Goal: Contribute content

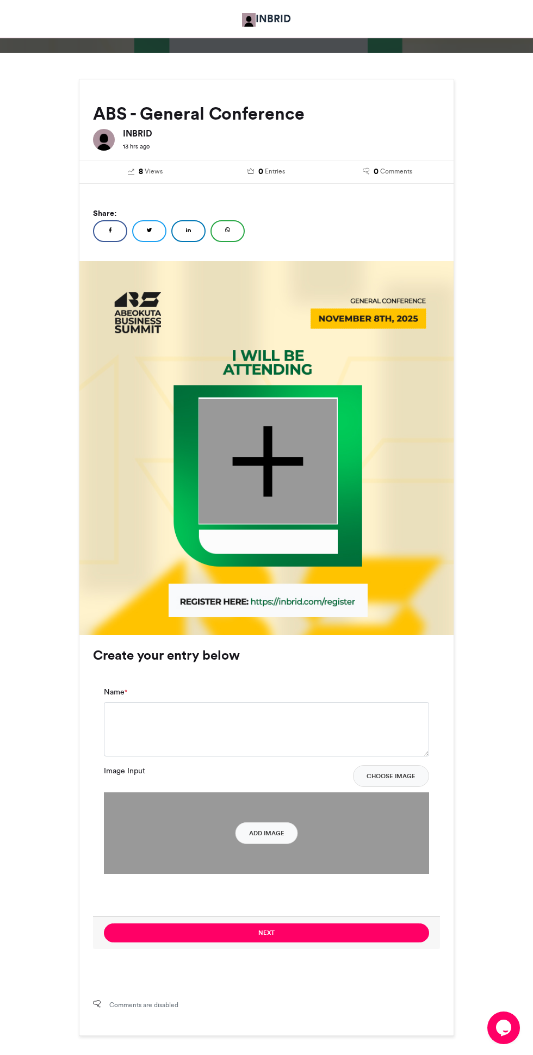
click at [283, 479] on div at bounding box center [267, 461] width 138 height 125
click at [270, 835] on button "Add Image" at bounding box center [266, 833] width 63 height 22
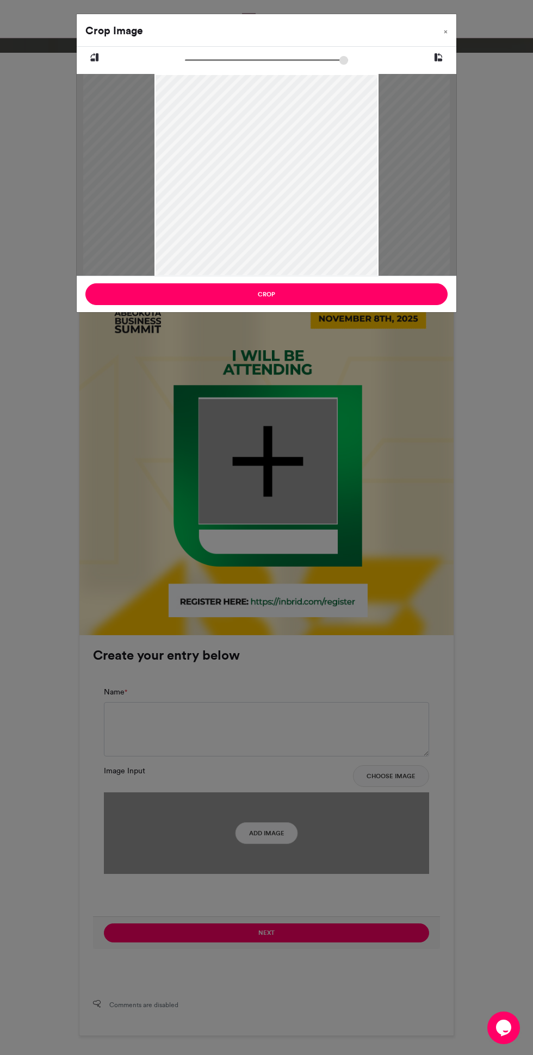
type input "******"
click at [173, 302] on button "Crop" at bounding box center [266, 294] width 362 height 22
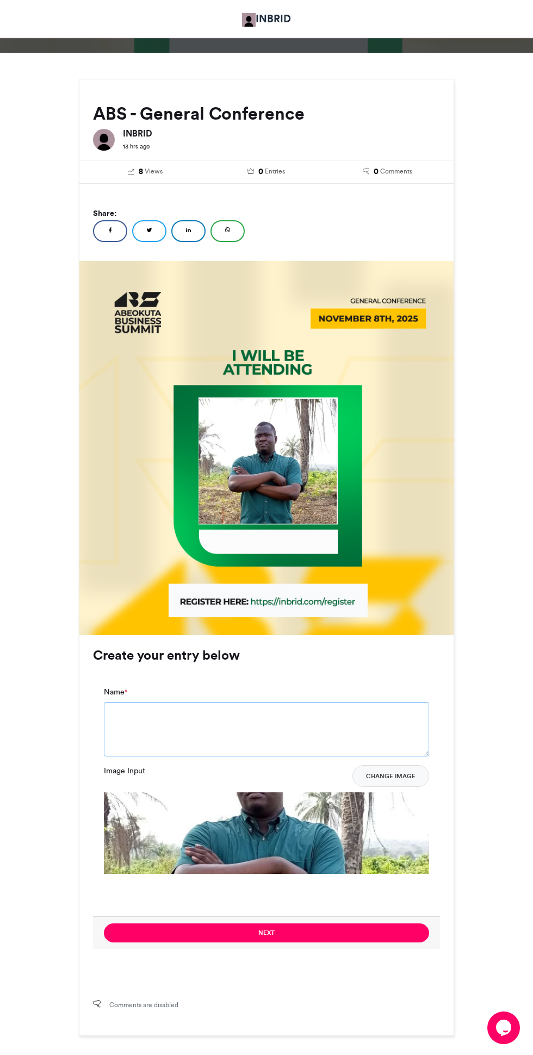
click at [291, 737] on textarea "Name *" at bounding box center [266, 729] width 325 height 54
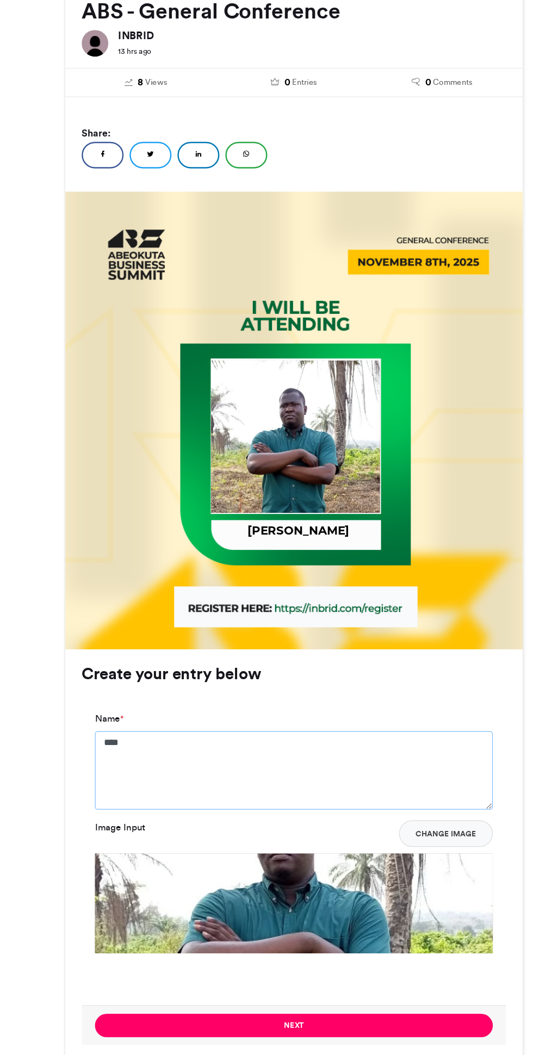
scroll to position [23, 0]
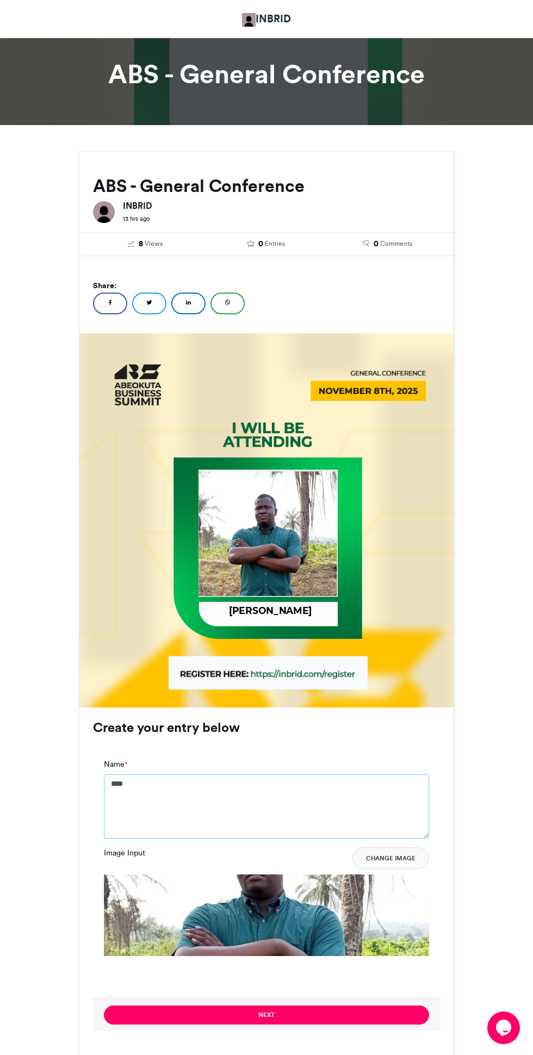
type textarea "****"
click at [318, 1012] on button "Next" at bounding box center [266, 1015] width 325 height 19
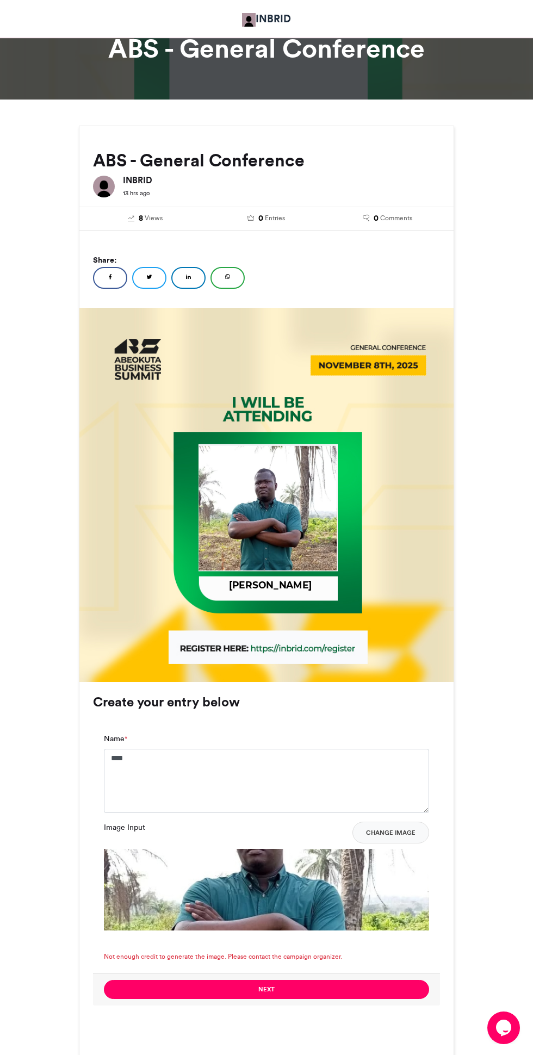
scroll to position [0, 0]
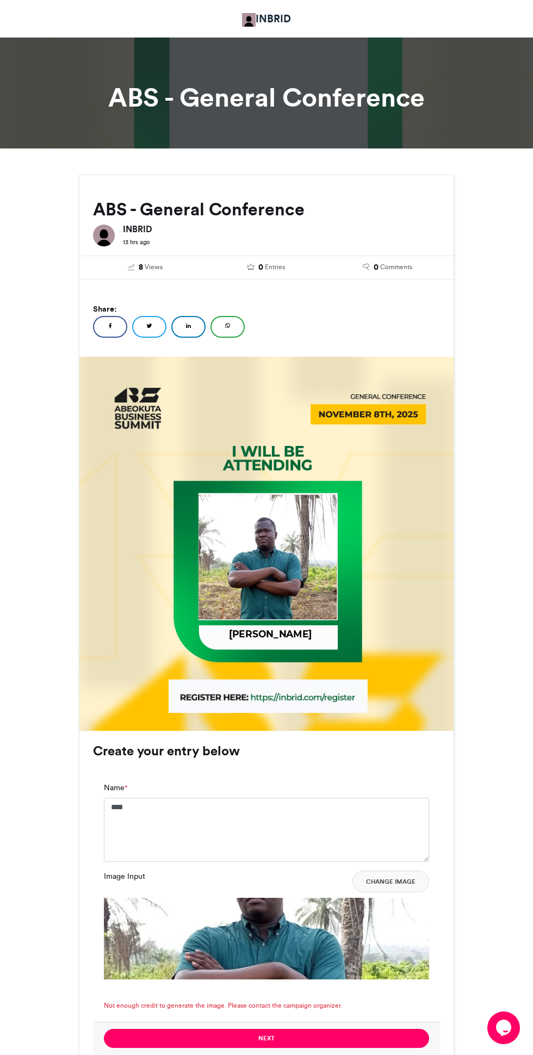
click at [151, 561] on img at bounding box center [267, 544] width 377 height 376
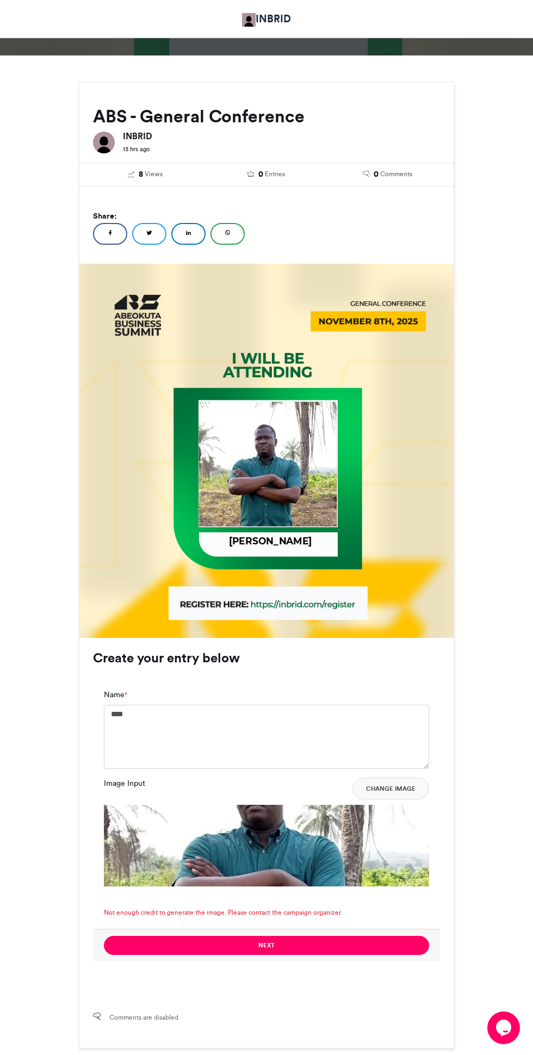
scroll to position [96, 0]
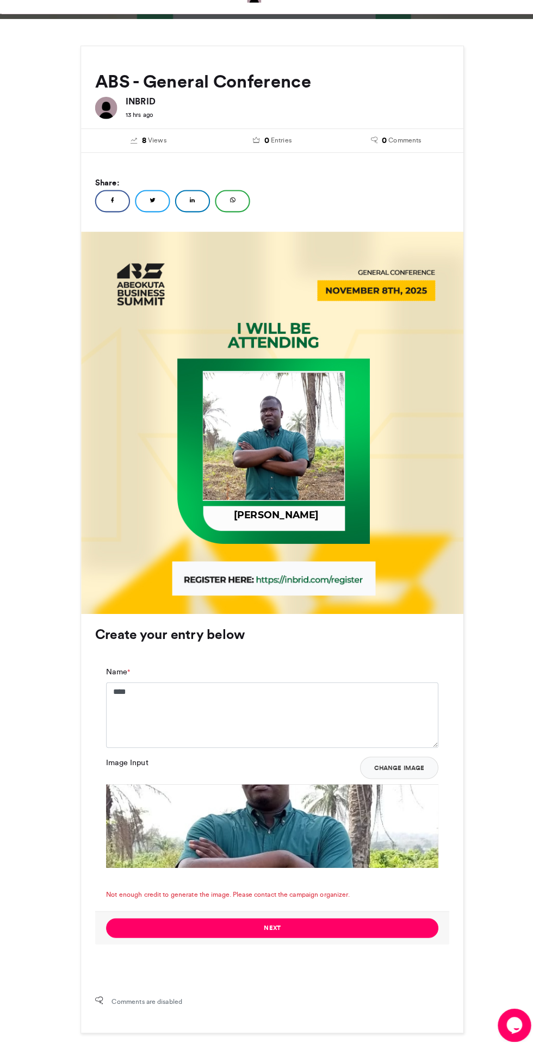
click at [369, 936] on button "Next" at bounding box center [266, 932] width 325 height 19
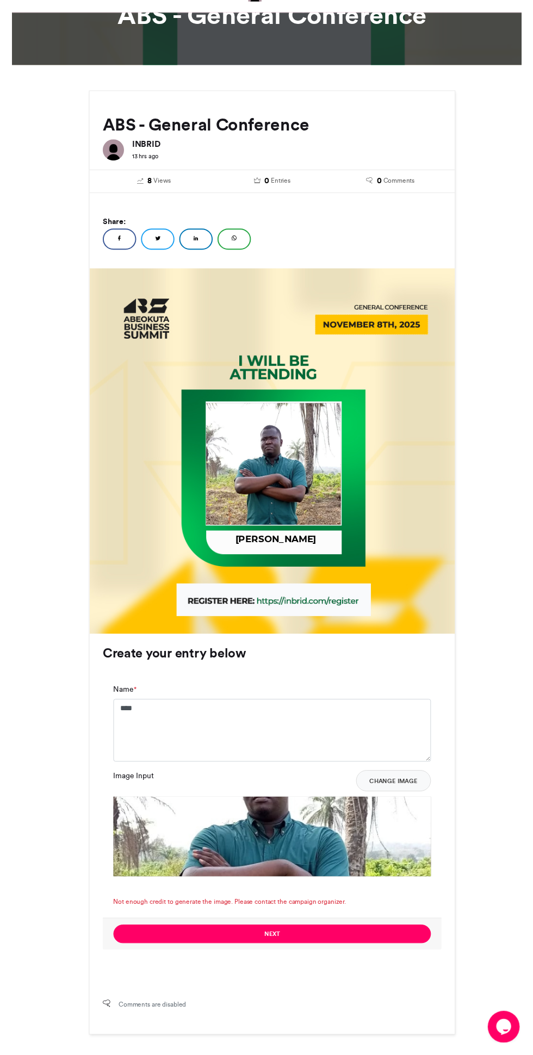
scroll to position [58, 0]
